Goal: Information Seeking & Learning: Learn about a topic

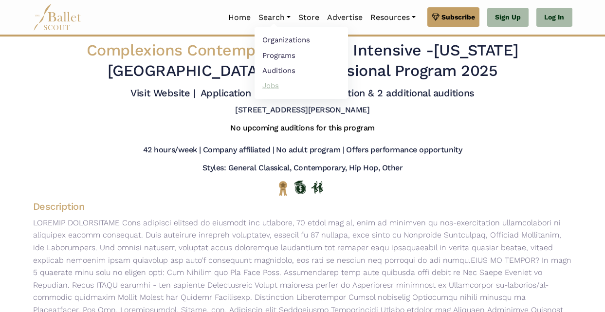
click at [274, 80] on link "Jobs" at bounding box center [300, 85] width 93 height 15
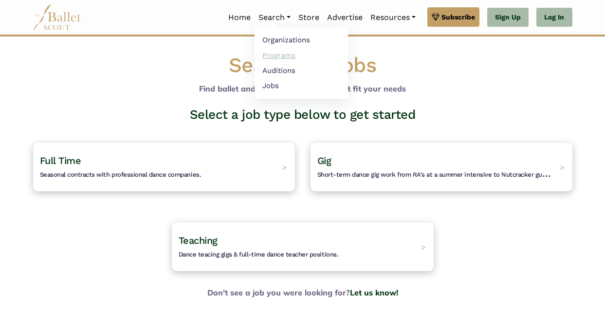
click at [279, 56] on link "Programs" at bounding box center [300, 55] width 93 height 15
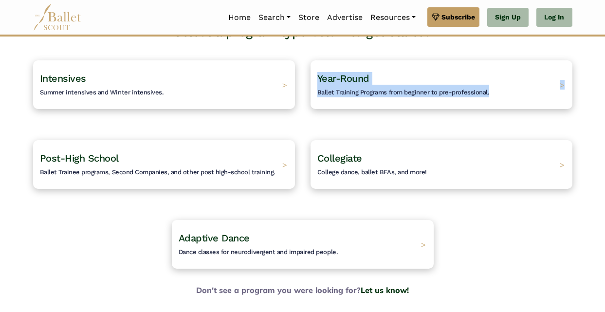
scroll to position [109, 0]
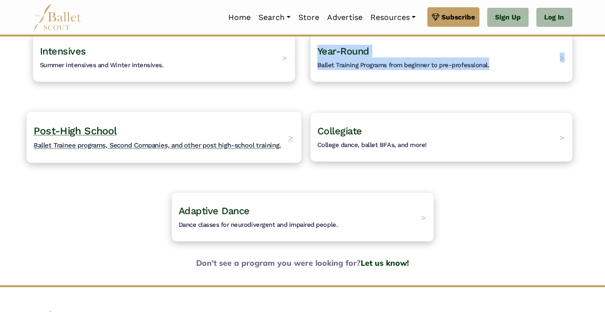
click at [236, 142] on span "Ballet Trainee programs, Second Companies, and other post high-school training." at bounding box center [157, 145] width 247 height 8
click at [215, 144] on span "Ballet Trainee programs, Second Companies, and other post high-school training." at bounding box center [157, 145] width 247 height 8
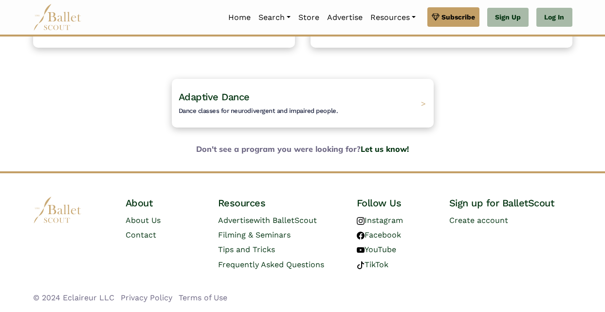
scroll to position [221, 0]
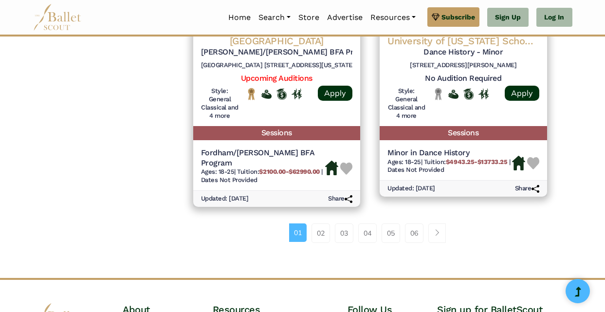
scroll to position [1430, 0]
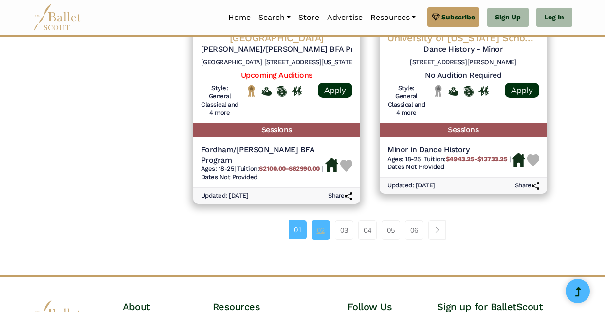
click at [319, 222] on link "02" at bounding box center [320, 229] width 18 height 19
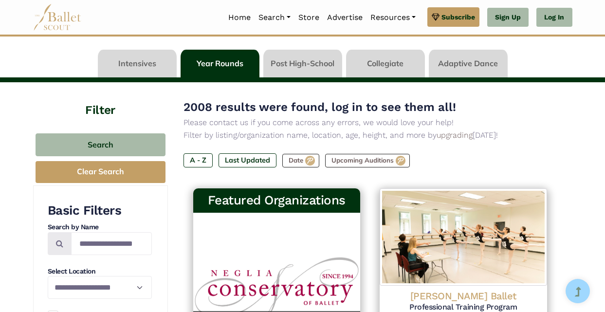
scroll to position [180, 0]
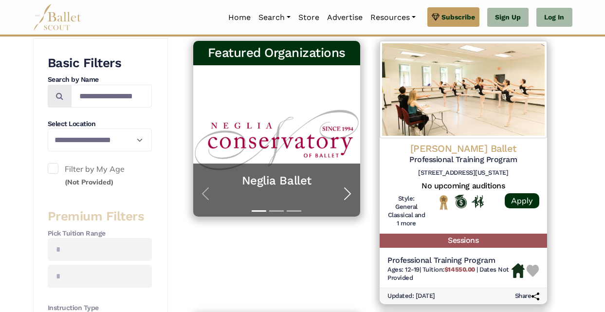
click at [345, 194] on span "button" at bounding box center [348, 194] width 16 height 16
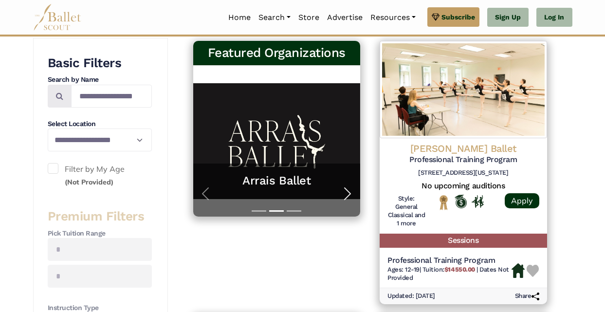
click at [347, 193] on span "button" at bounding box center [348, 194] width 16 height 16
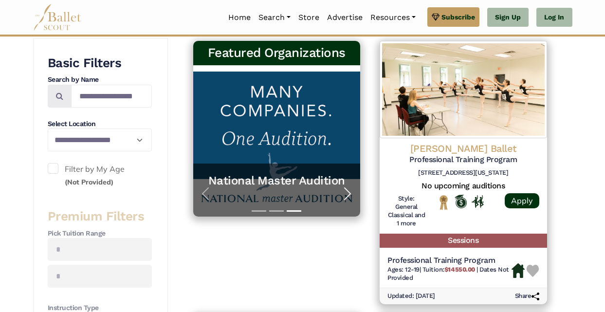
click at [347, 193] on span "button" at bounding box center [348, 194] width 16 height 16
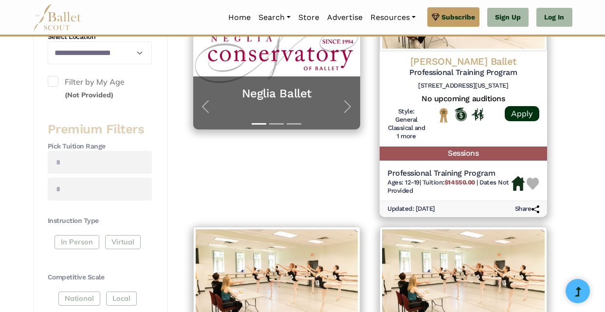
scroll to position [0, 0]
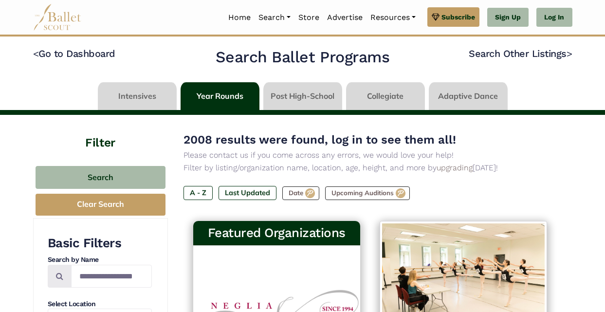
click at [380, 100] on link at bounding box center [385, 96] width 79 height 28
click at [384, 96] on link at bounding box center [385, 96] width 79 height 28
click at [384, 95] on link at bounding box center [385, 96] width 79 height 28
click at [363, 99] on link at bounding box center [385, 96] width 79 height 28
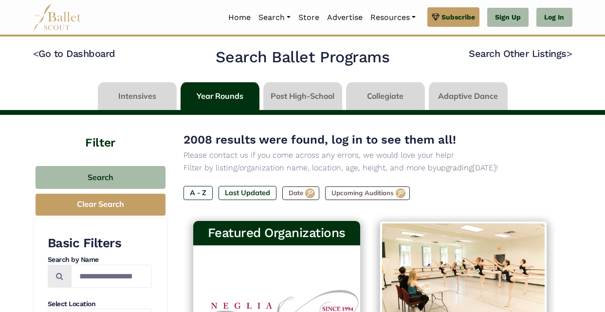
click at [380, 92] on link at bounding box center [385, 96] width 79 height 28
click at [281, 93] on link at bounding box center [302, 96] width 79 height 28
click at [385, 97] on link at bounding box center [385, 96] width 79 height 28
click at [401, 94] on link at bounding box center [385, 96] width 79 height 28
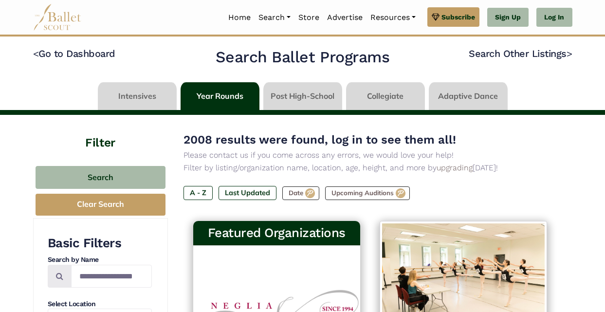
click at [64, 18] on img at bounding box center [57, 17] width 49 height 27
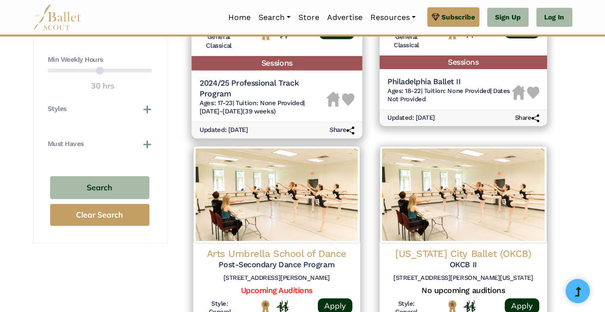
scroll to position [438, 0]
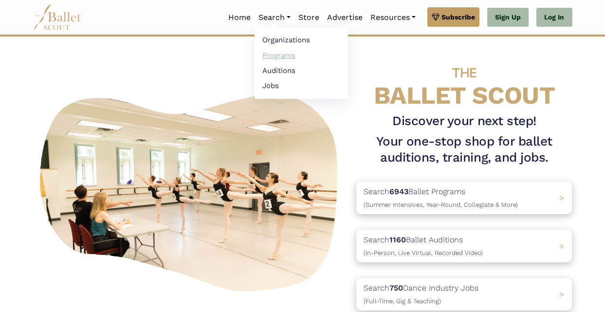
click at [286, 52] on link "Programs" at bounding box center [300, 55] width 93 height 15
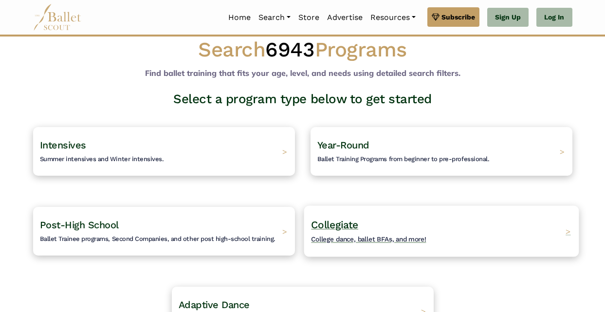
scroll to position [19, 0]
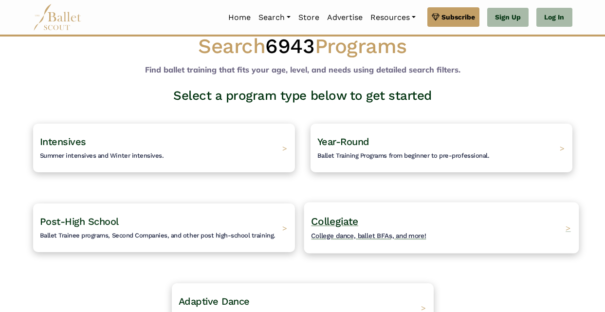
click at [360, 222] on h4 "Collegiate College dance, ballet BFAs, and more!" at bounding box center [368, 228] width 115 height 27
click at [372, 233] on span "College dance, ballet BFAs, and more!" at bounding box center [368, 236] width 115 height 8
click at [570, 232] on span ">" at bounding box center [567, 227] width 5 height 10
click at [562, 232] on div "Collegiate College dance, ballet BFAs, and more! >" at bounding box center [441, 227] width 275 height 51
click at [562, 231] on div "Collegiate College dance, ballet BFAs, and more! >" at bounding box center [441, 227] width 275 height 51
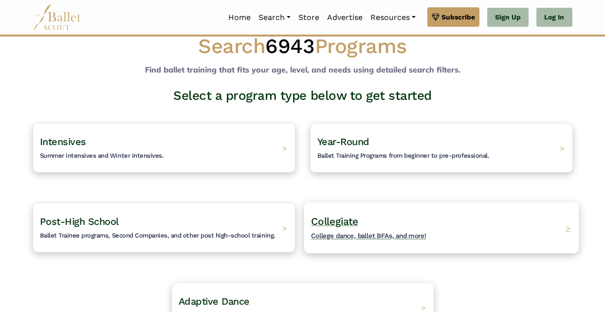
click at [562, 231] on div "Collegiate College dance, ballet BFAs, and more! >" at bounding box center [441, 227] width 275 height 51
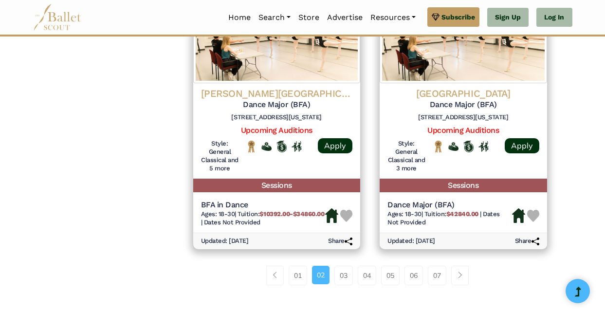
scroll to position [1361, 0]
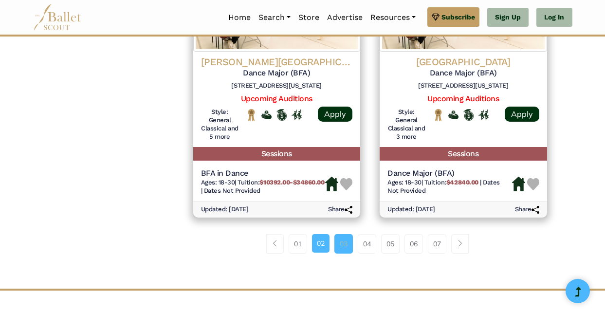
click at [343, 253] on link "03" at bounding box center [343, 243] width 18 height 19
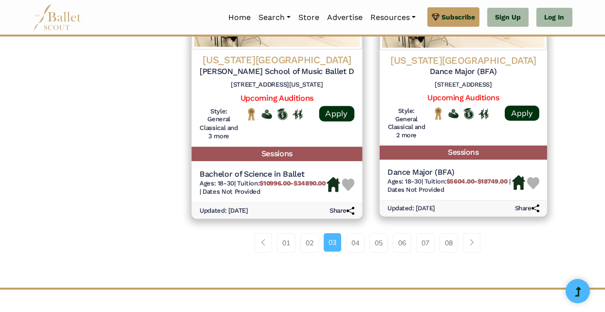
scroll to position [1383, 0]
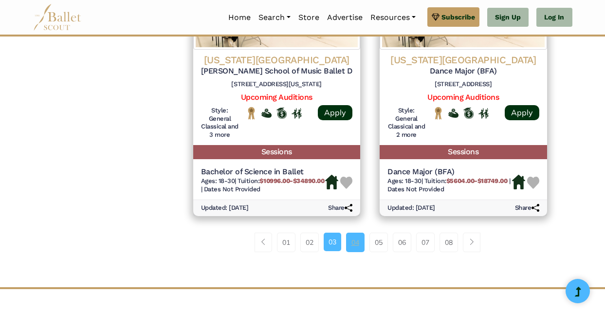
click at [351, 252] on link "04" at bounding box center [355, 242] width 18 height 19
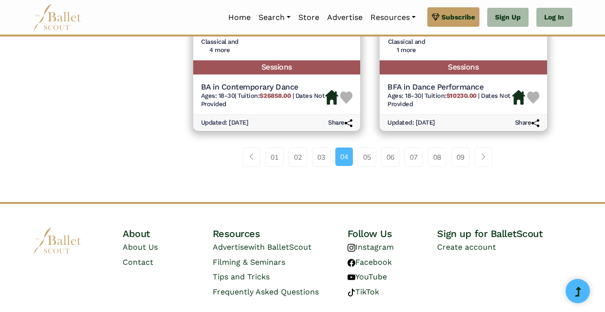
scroll to position [1447, 0]
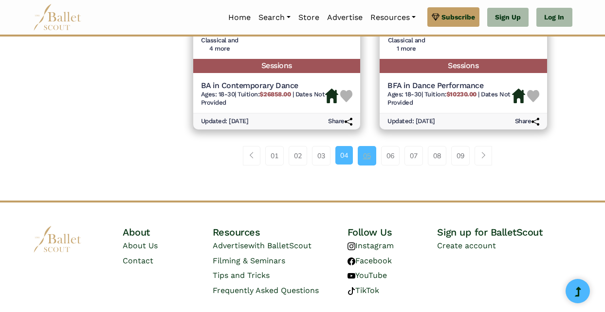
click at [359, 162] on link "05" at bounding box center [367, 155] width 18 height 19
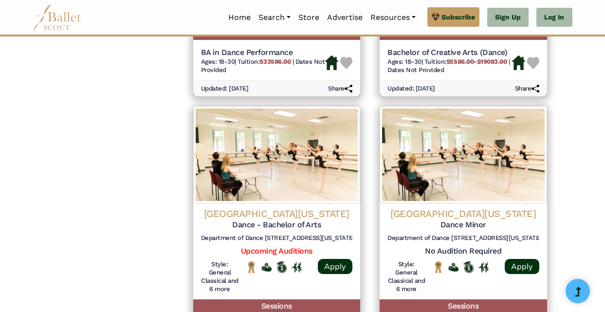
scroll to position [1492, 0]
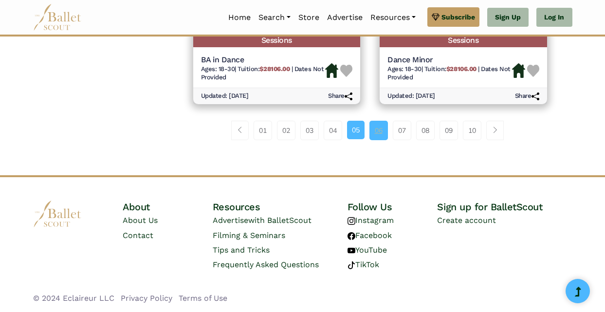
click at [378, 136] on link "06" at bounding box center [378, 130] width 18 height 19
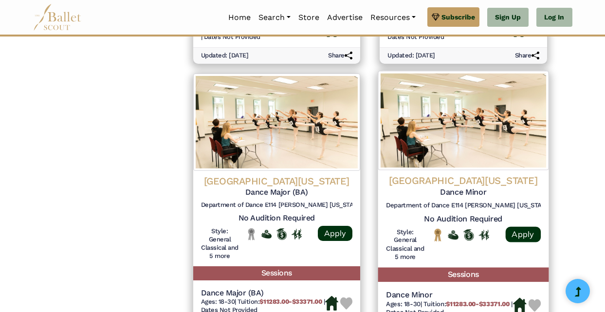
scroll to position [1385, 0]
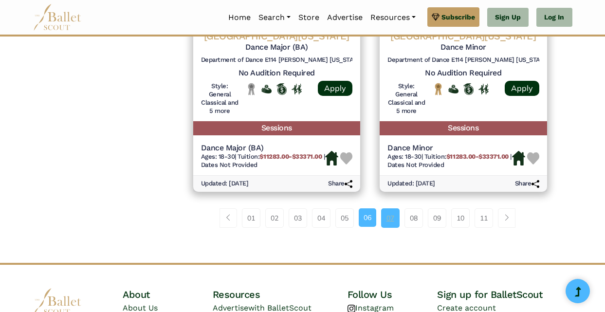
click at [393, 228] on link "07" at bounding box center [390, 217] width 18 height 19
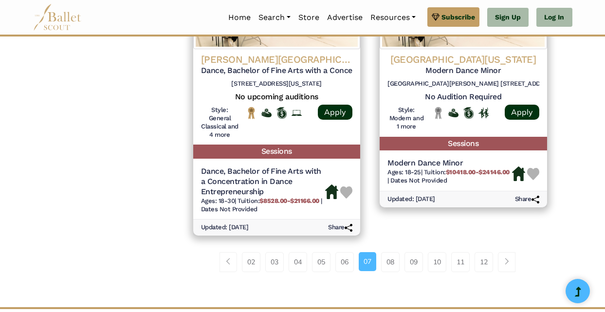
scroll to position [1401, 0]
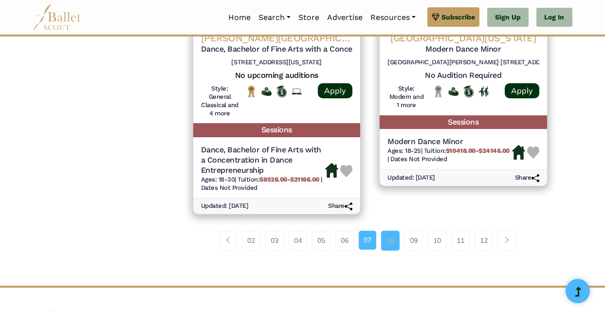
click at [389, 250] on link "08" at bounding box center [390, 240] width 18 height 19
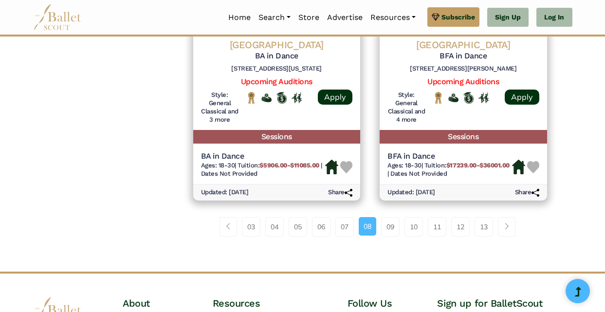
scroll to position [1385, 0]
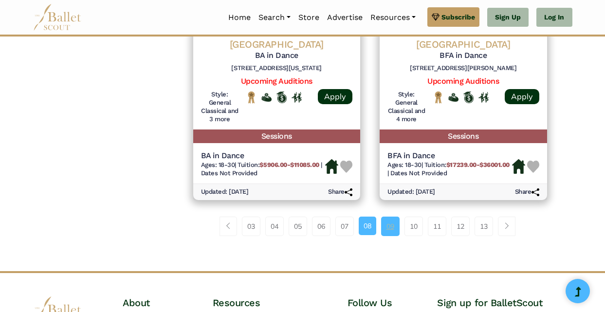
click at [388, 236] on link "09" at bounding box center [390, 225] width 18 height 19
click at [392, 236] on link "09" at bounding box center [390, 225] width 18 height 19
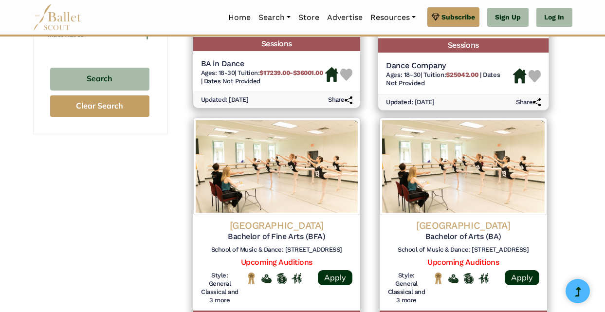
scroll to position [653, 0]
